Goal: Check status: Check status

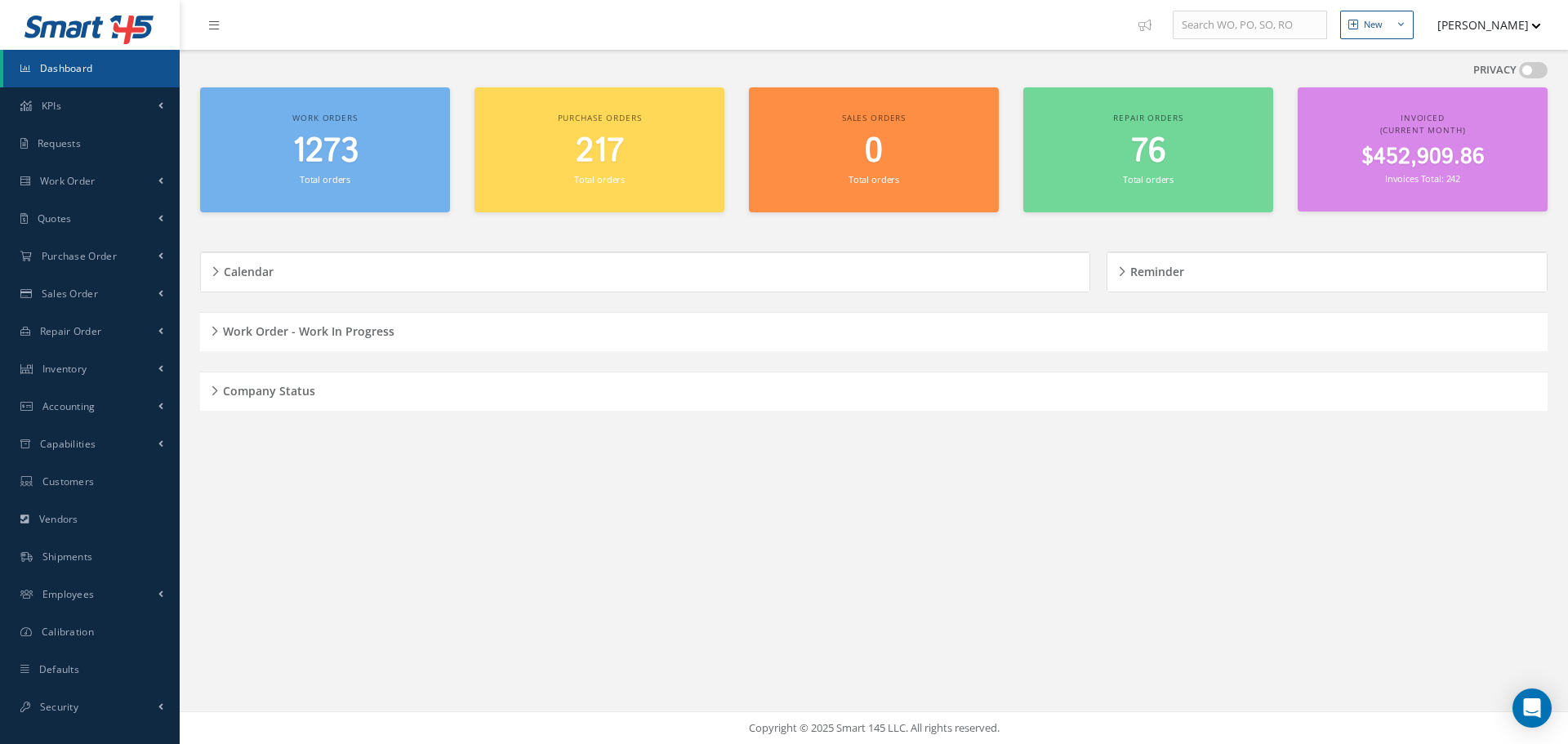
click at [223, 393] on h5 "Company Status" at bounding box center [267, 389] width 97 height 20
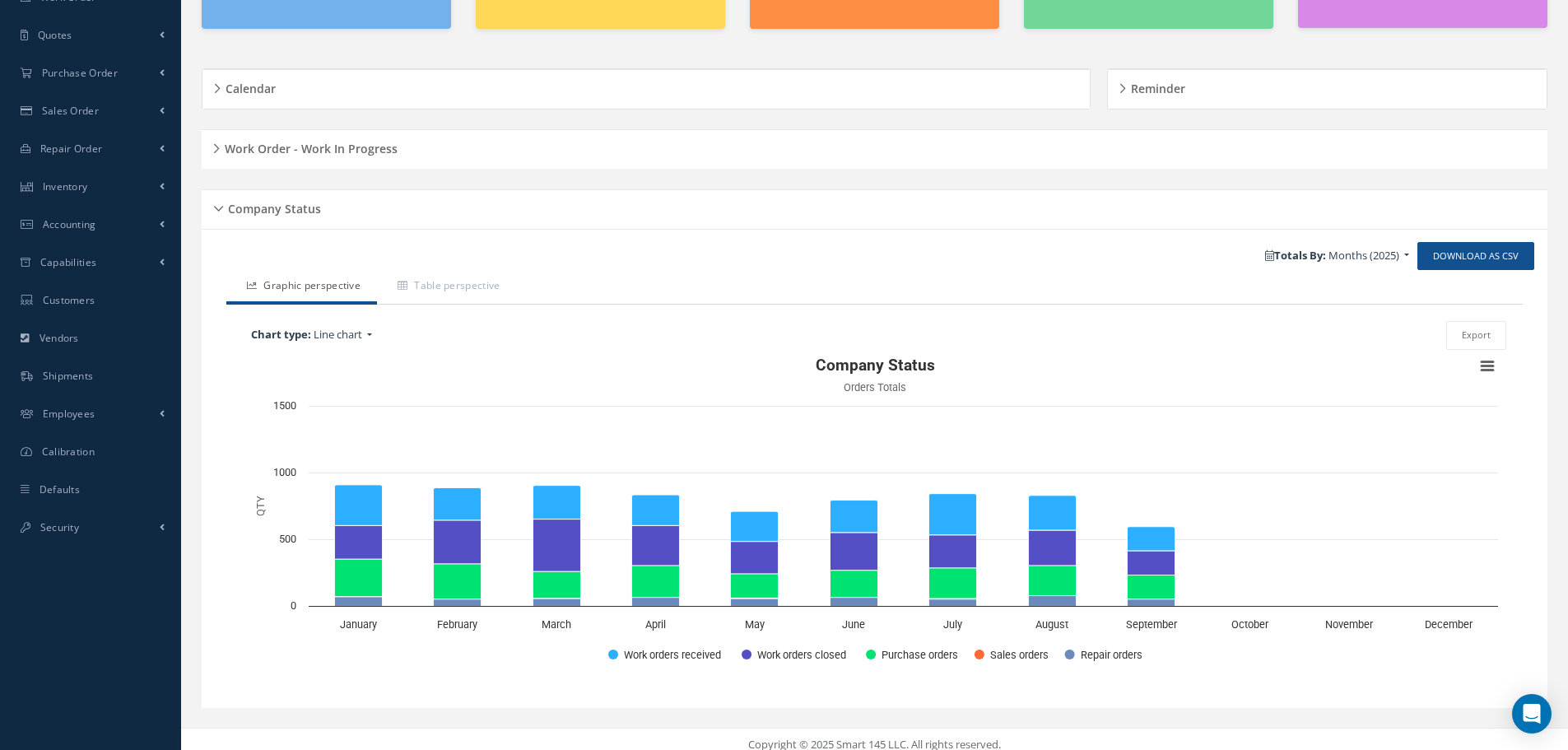
scroll to position [197, 0]
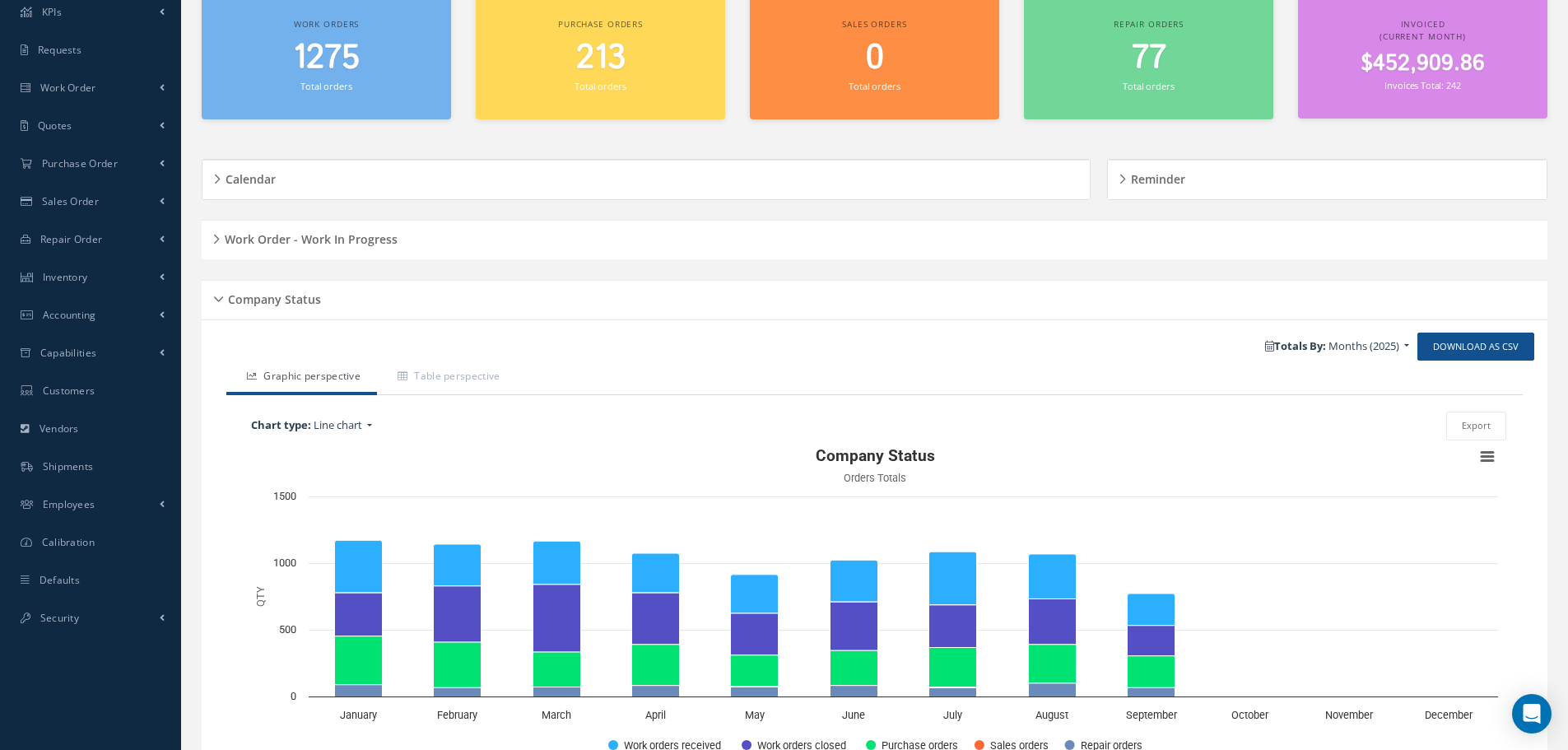
scroll to position [197, 0]
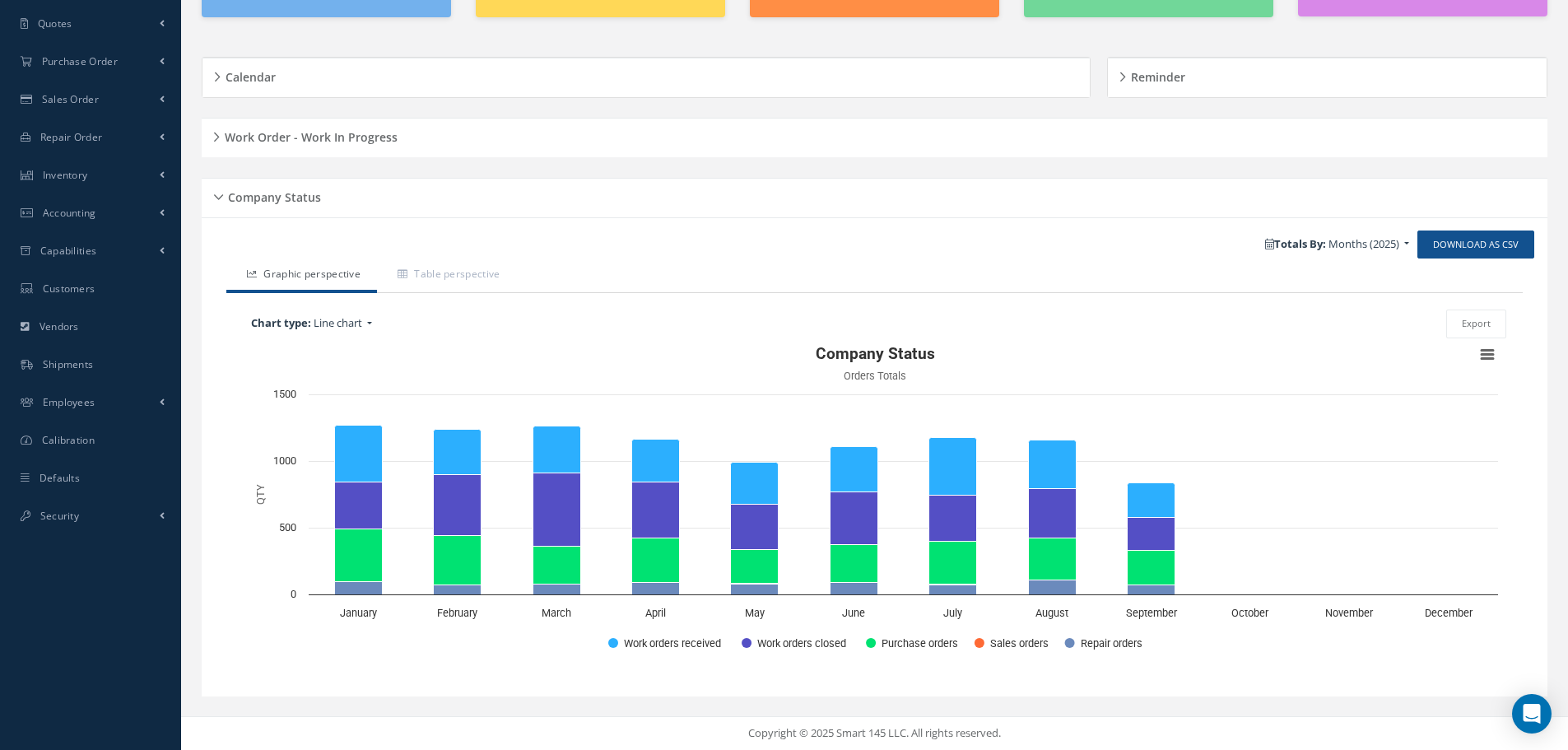
click at [214, 194] on div "Company Status" at bounding box center [874, 198] width 1345 height 26
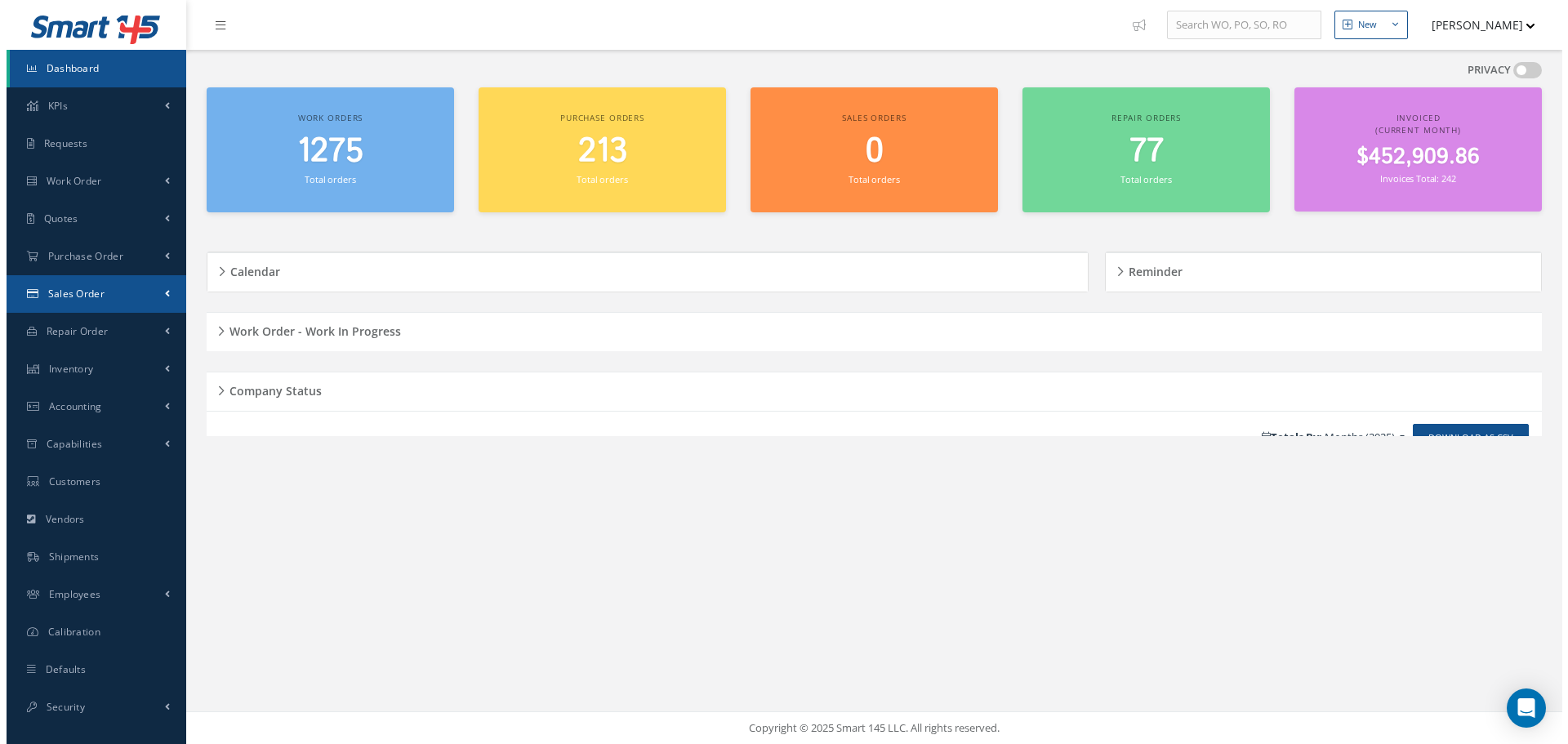
scroll to position [0, 0]
